Goal: Information Seeking & Learning: Learn about a topic

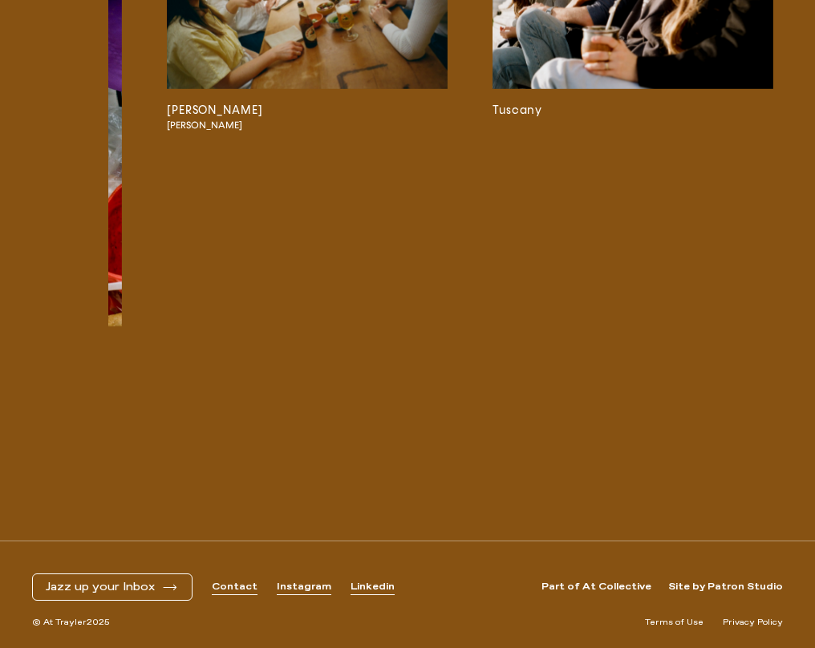
scroll to position [0, 822]
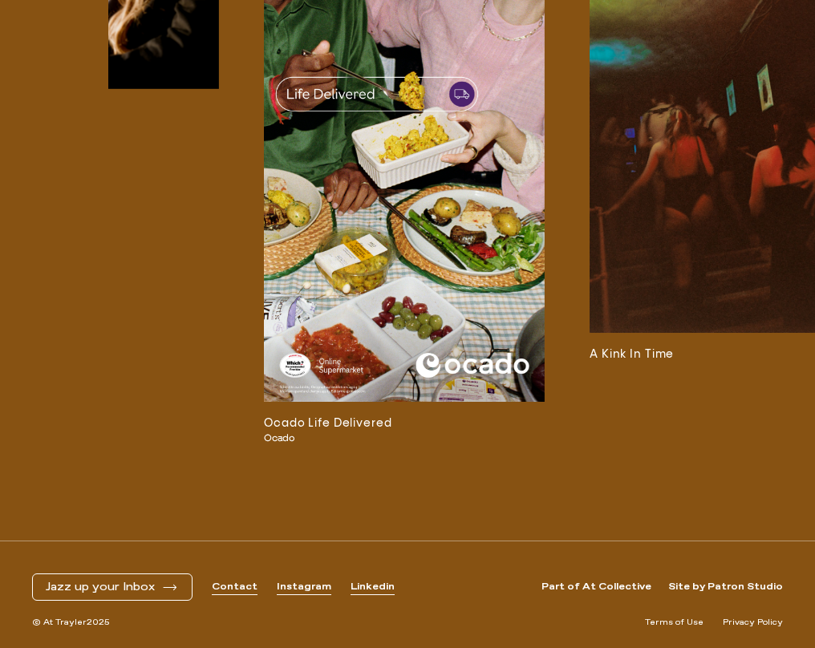
click at [408, 272] on img at bounding box center [404, 152] width 281 height 499
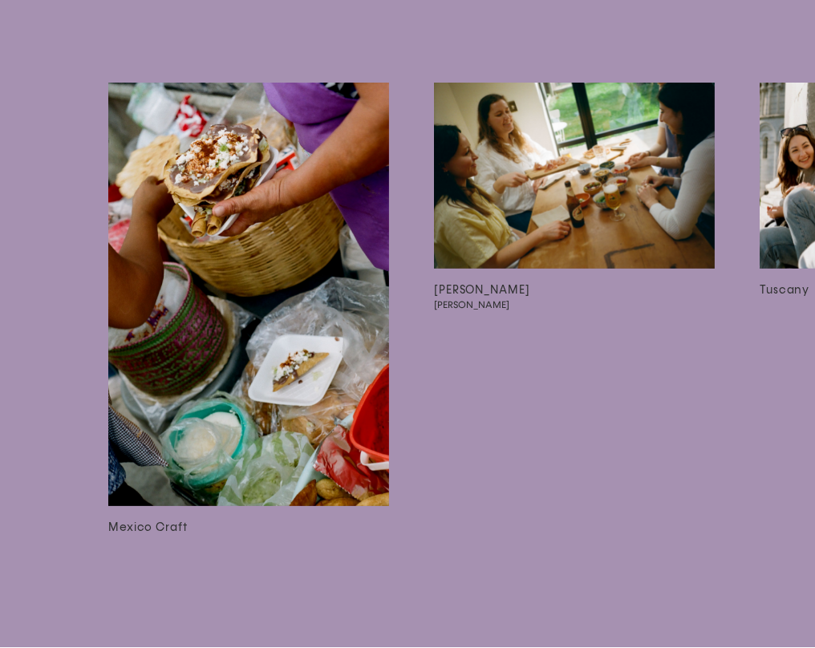
scroll to position [3760, 0]
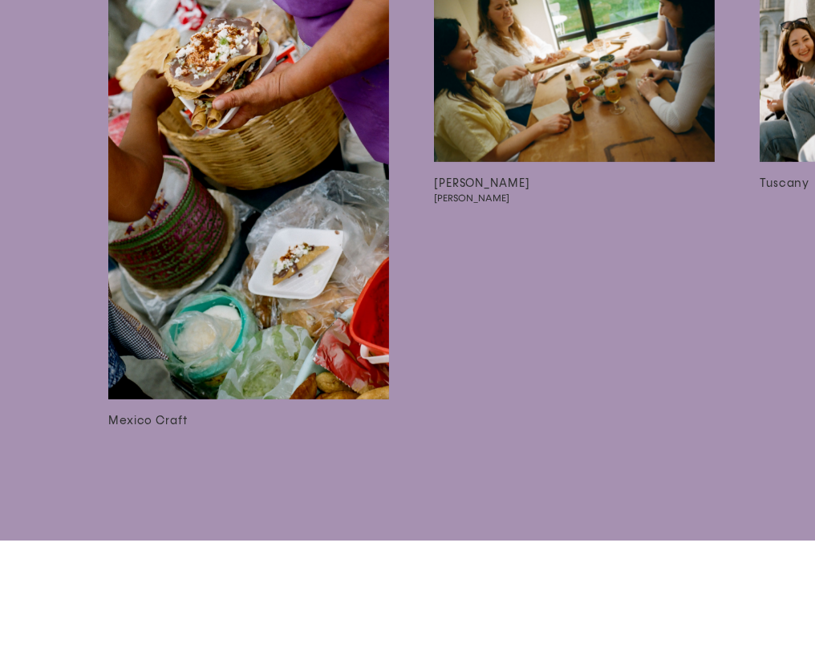
click at [244, 313] on img at bounding box center [248, 188] width 281 height 424
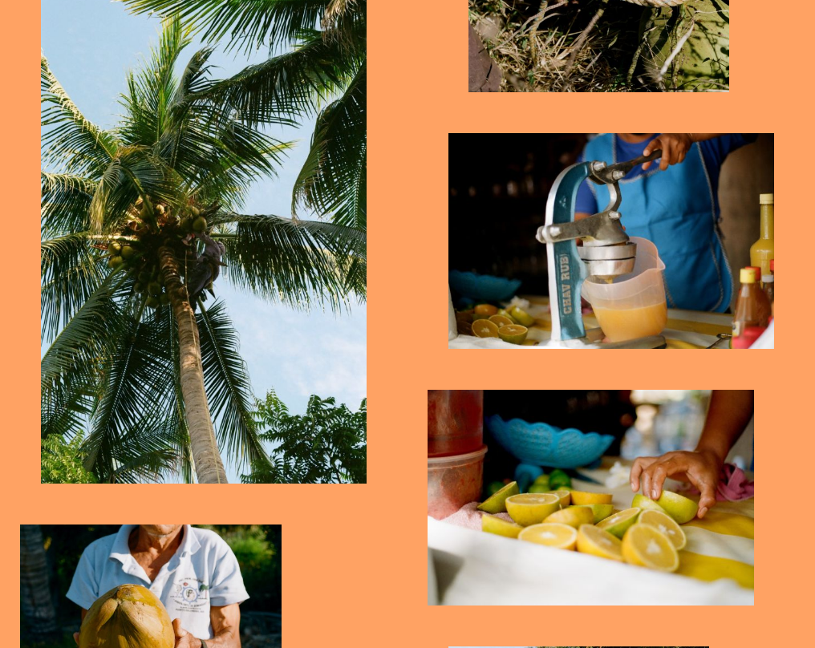
scroll to position [2327, 0]
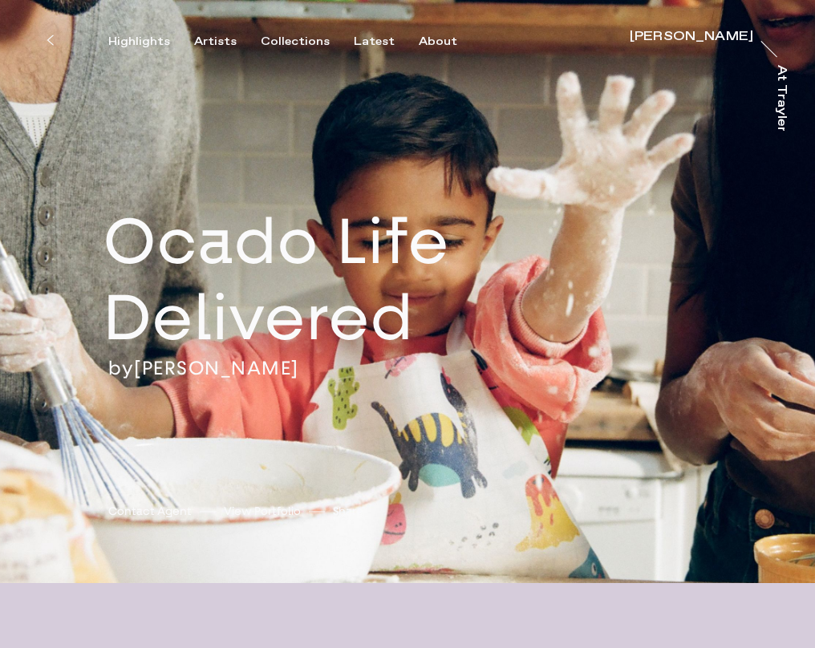
drag, startPoint x: 532, startPoint y: 274, endPoint x: 583, endPoint y: 426, distance: 160.1
click at [583, 426] on div "Ocado Life Delivered by [PERSON_NAME] [PERSON_NAME] [PERSON_NAME] Contact Agent…" at bounding box center [407, 291] width 815 height 583
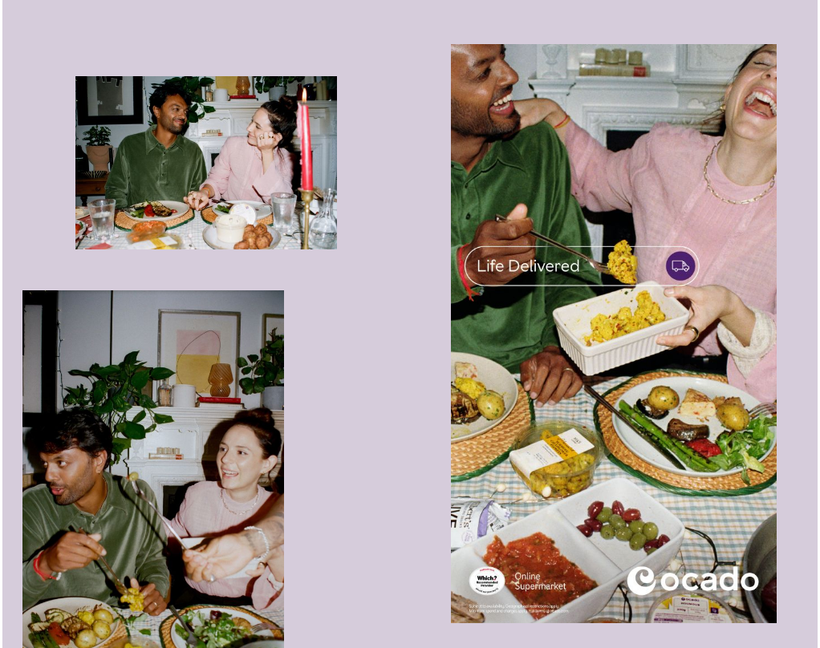
scroll to position [854, 0]
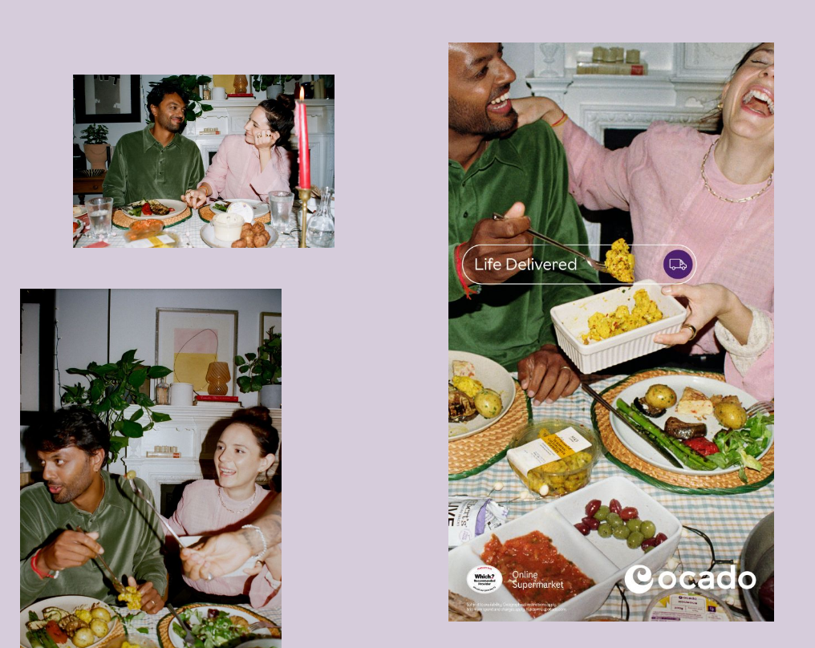
click at [268, 198] on img "button" at bounding box center [203, 161] width 261 height 173
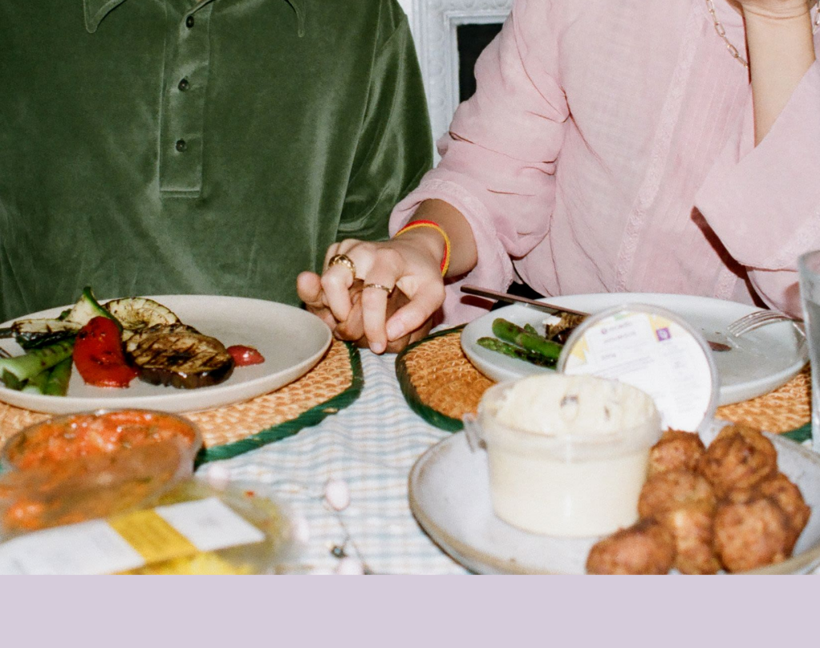
scroll to position [854, 0]
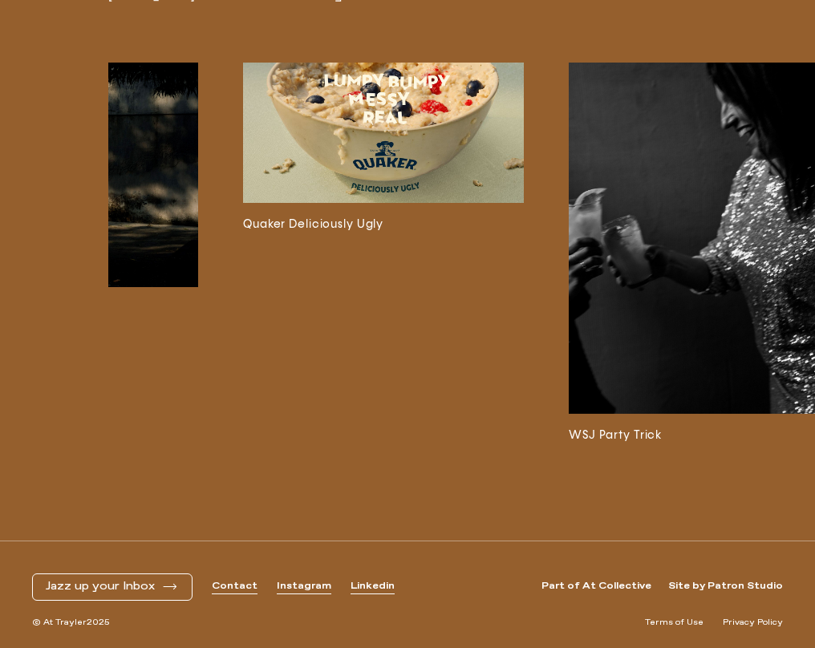
scroll to position [0, 574]
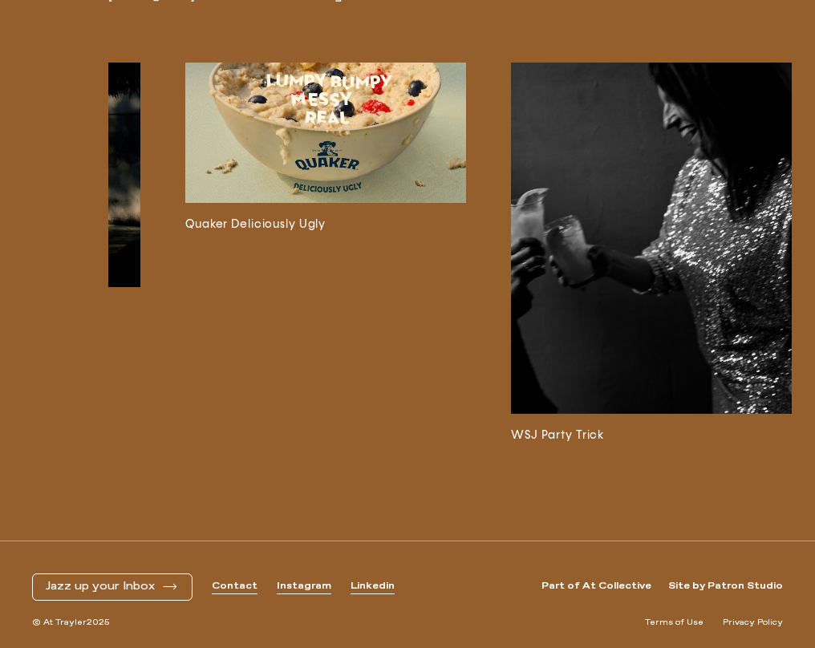
click at [324, 122] on img at bounding box center [325, 133] width 281 height 140
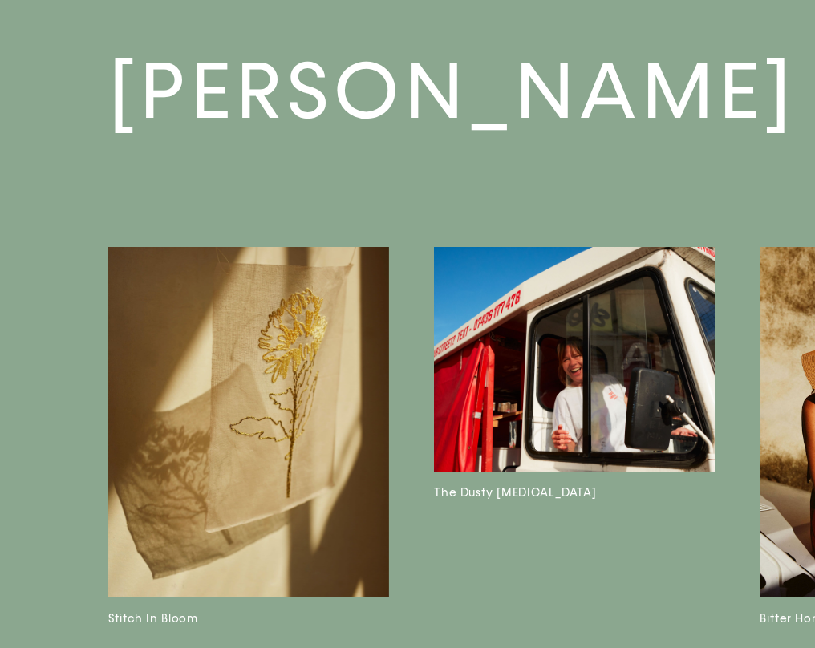
scroll to position [1916, 0]
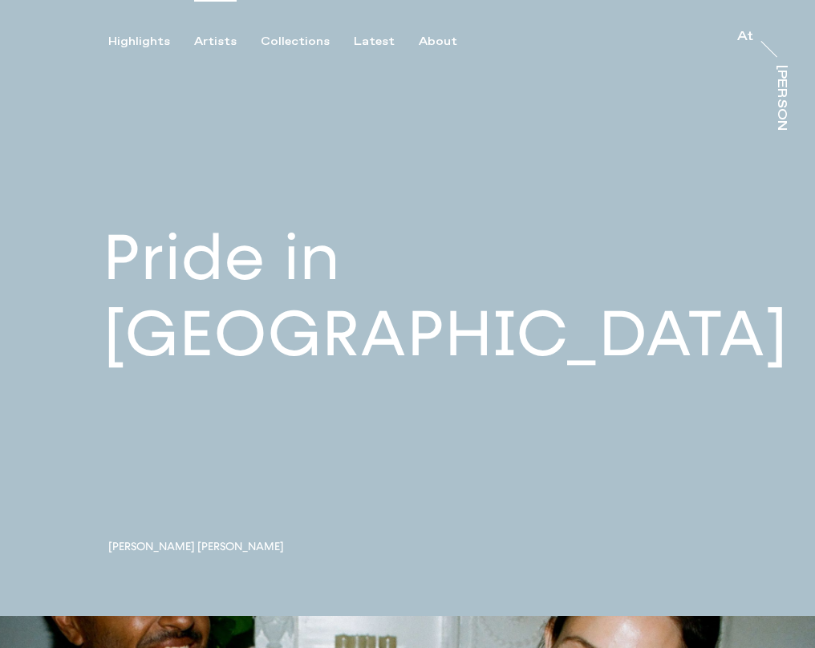
click at [208, 46] on div "Artists" at bounding box center [215, 42] width 43 height 14
